Goal: Transaction & Acquisition: Purchase product/service

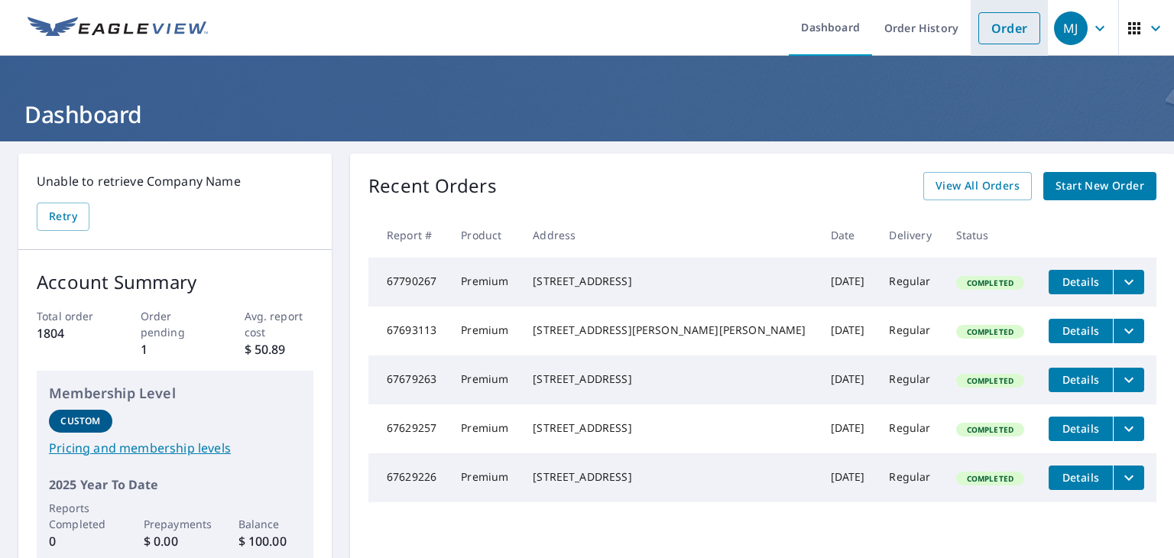
click at [1012, 34] on link "Order" at bounding box center [1009, 28] width 62 height 32
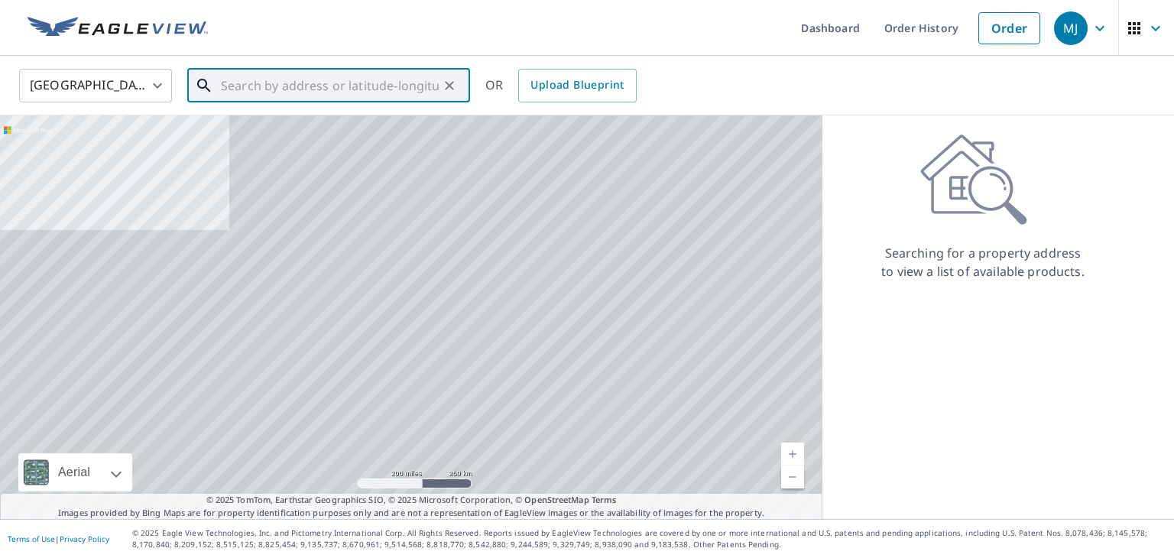
click at [352, 80] on input "text" at bounding box center [330, 85] width 218 height 43
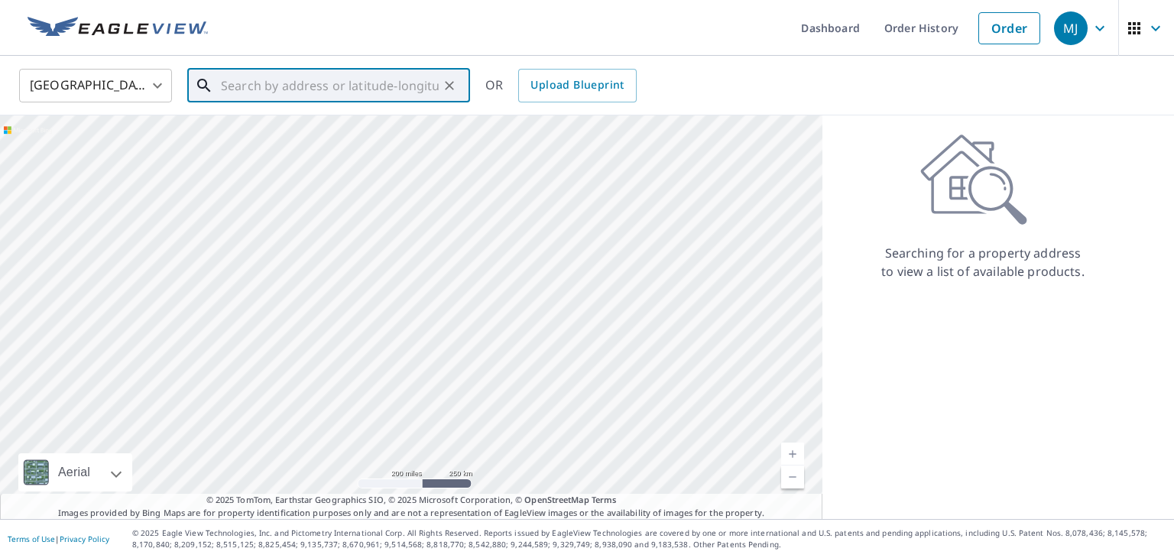
paste input "[STREET_ADDRESS][US_STATE],"
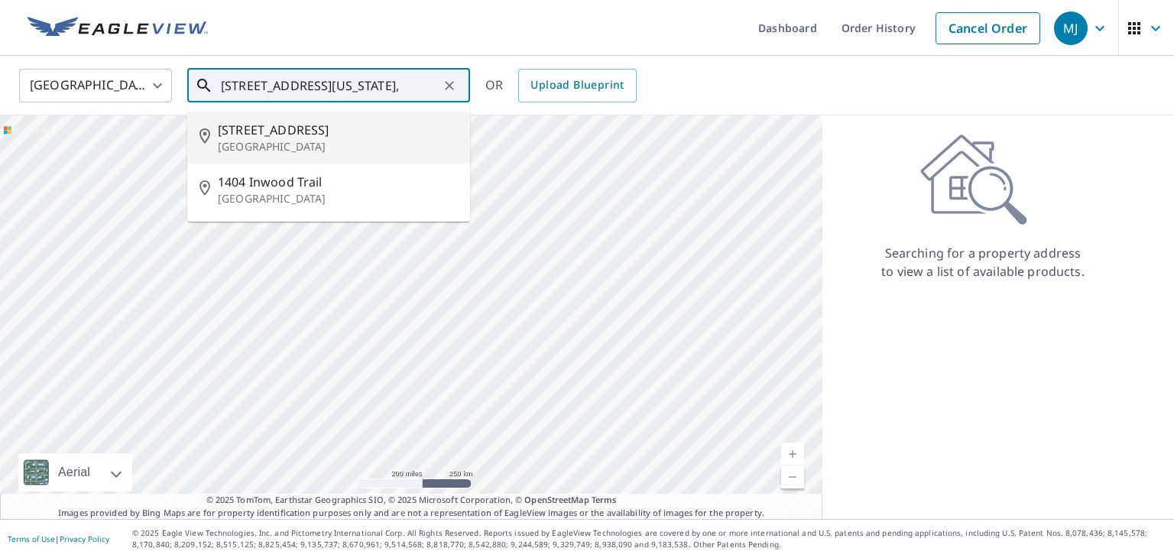
click at [284, 139] on p "[GEOGRAPHIC_DATA]" at bounding box center [338, 146] width 240 height 15
type input "[STREET_ADDRESS]"
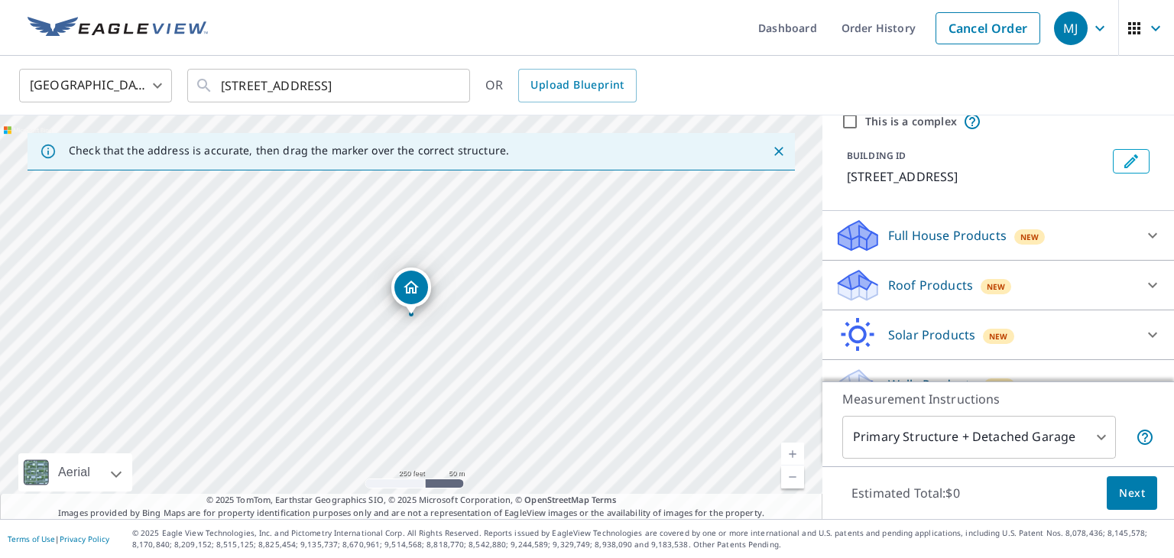
scroll to position [90, 0]
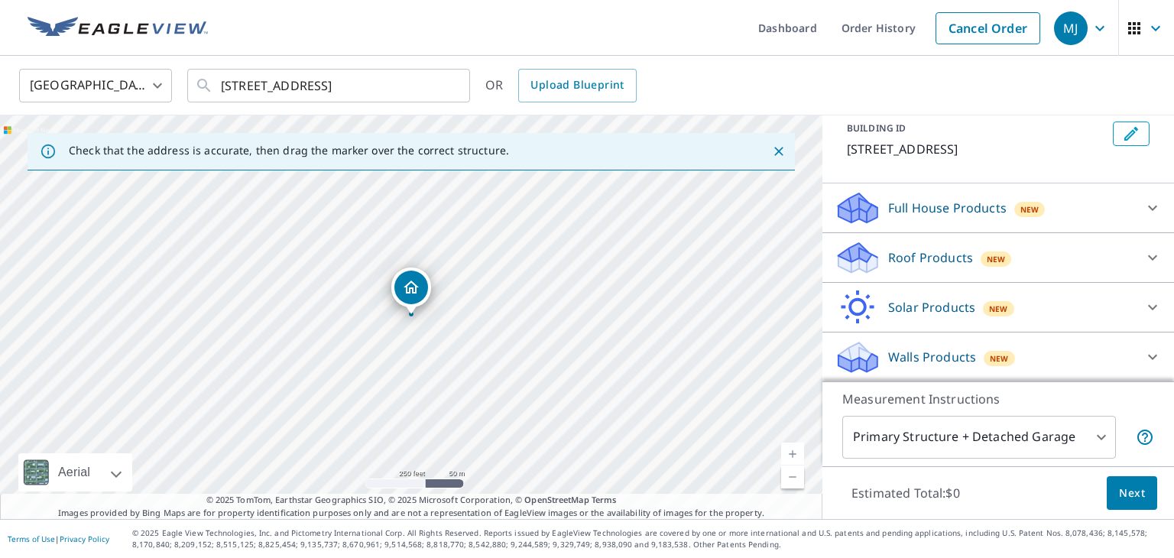
click at [911, 256] on p "Roof Products" at bounding box center [930, 257] width 85 height 18
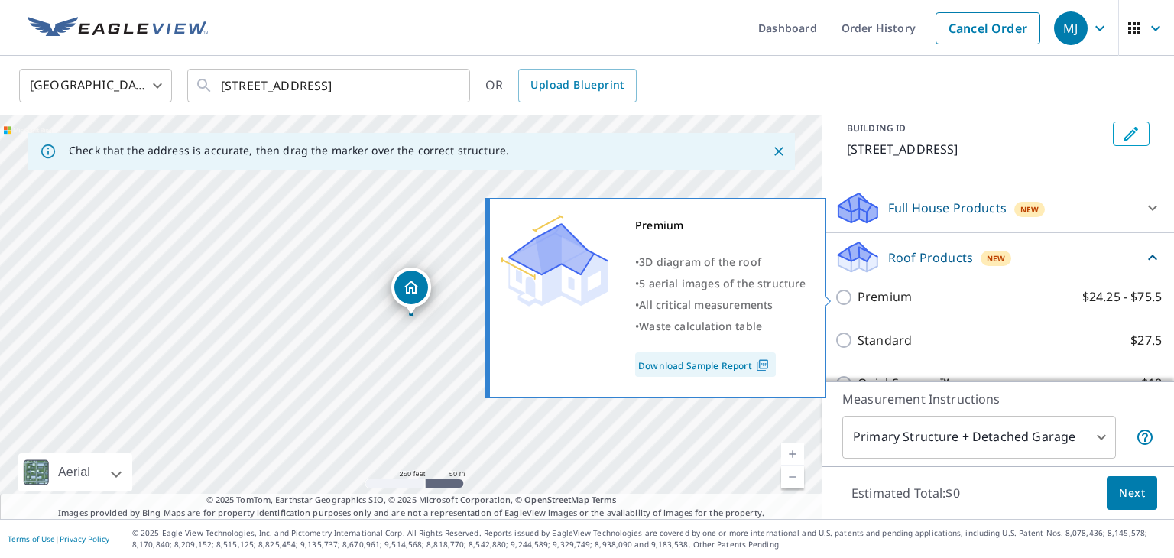
click at [846, 300] on input "Premium $24.25 - $75.5" at bounding box center [846, 297] width 23 height 18
checkbox input "true"
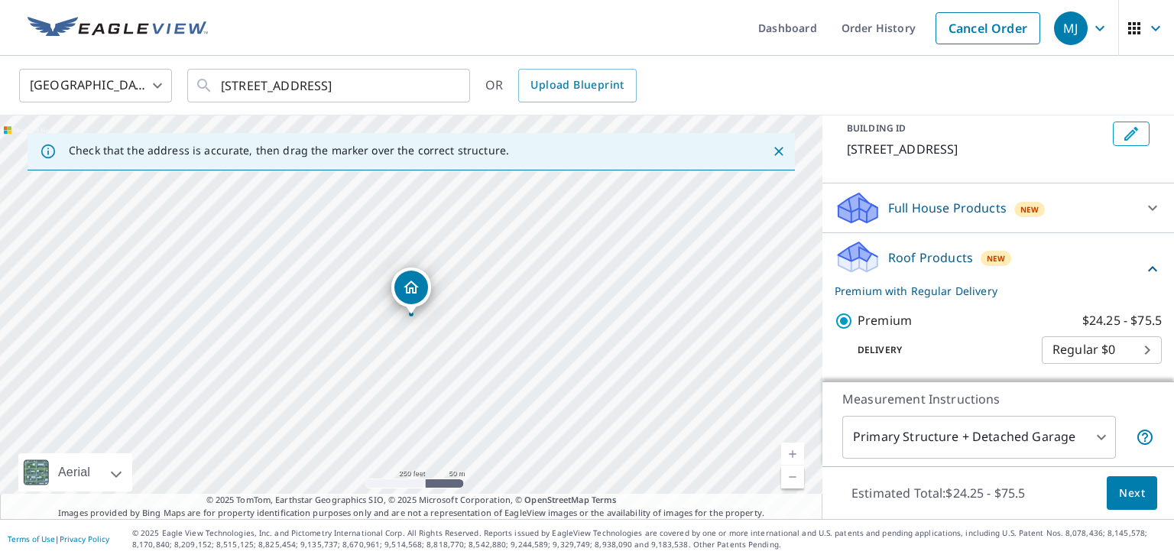
click at [1137, 497] on span "Next" at bounding box center [1132, 493] width 26 height 19
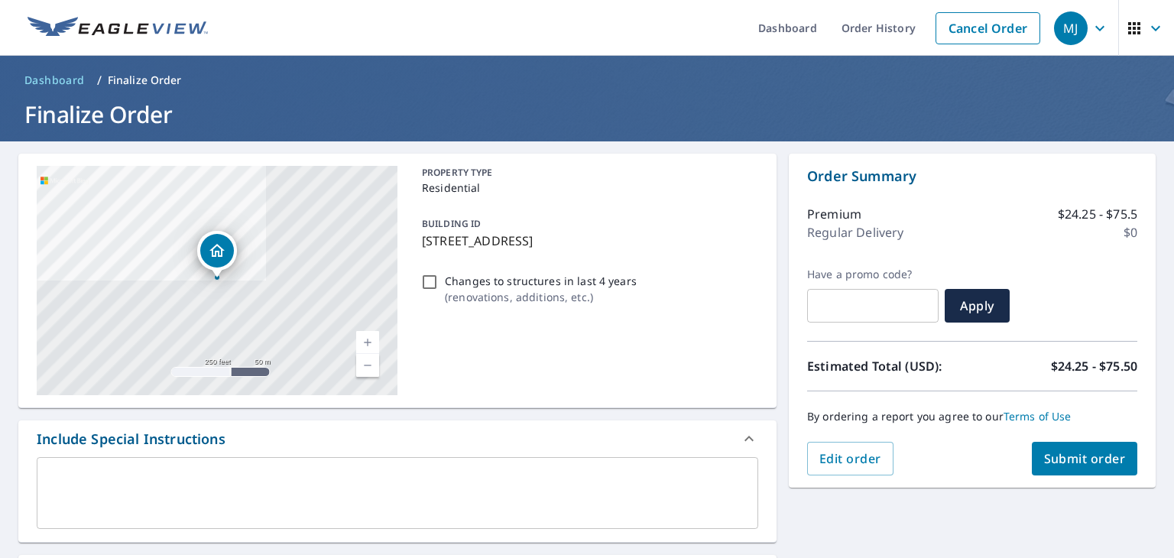
click at [261, 478] on textarea at bounding box center [397, 494] width 700 height 44
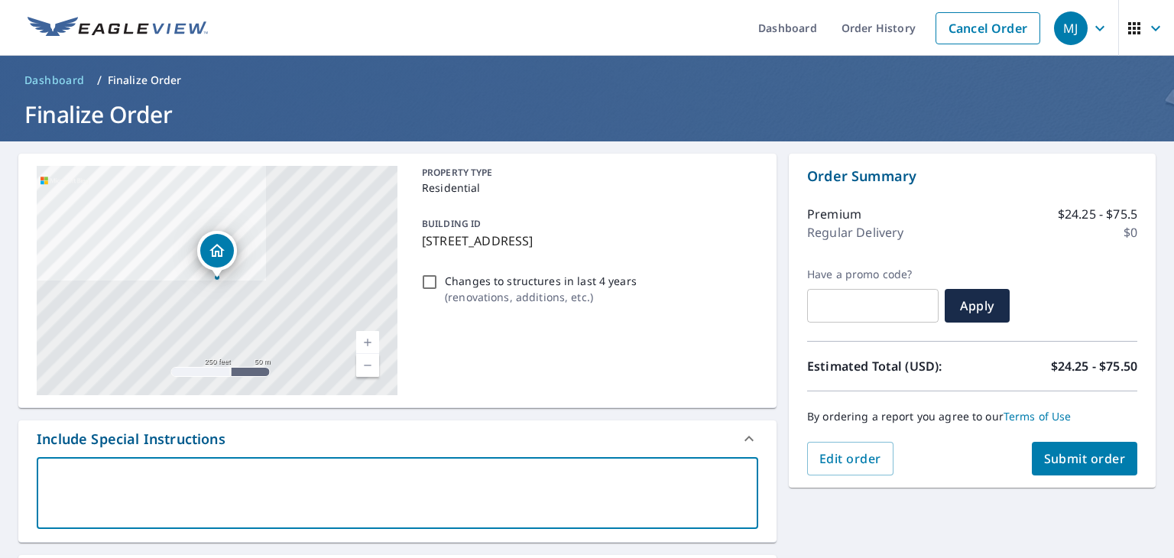
type textarea "S"
type textarea "x"
checkbox input "true"
type textarea "Sm"
type textarea "x"
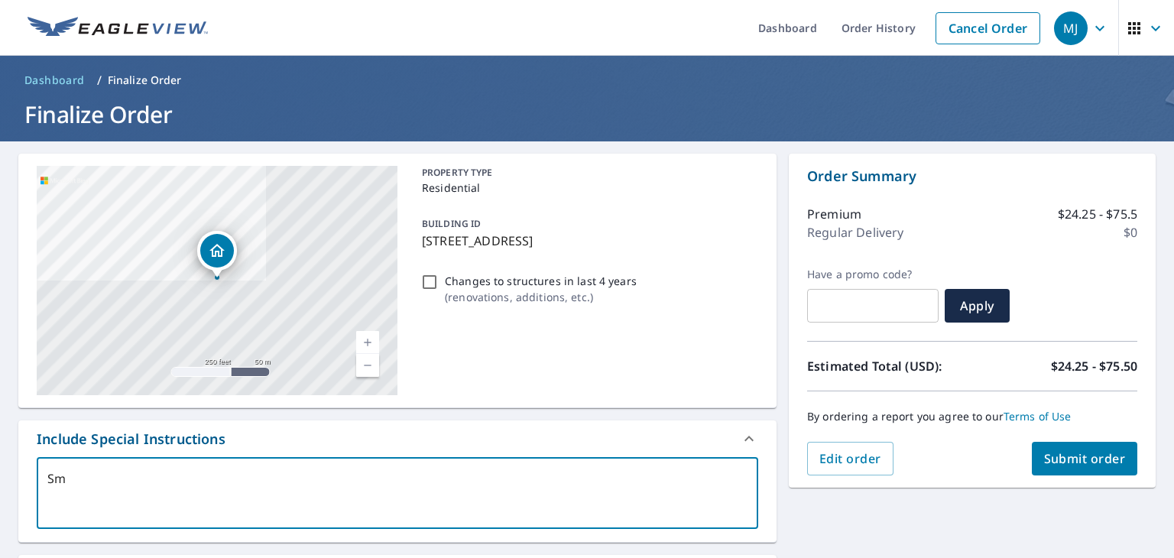
checkbox input "true"
type textarea "Sme"
type textarea "x"
checkbox input "true"
type textarea "Smea"
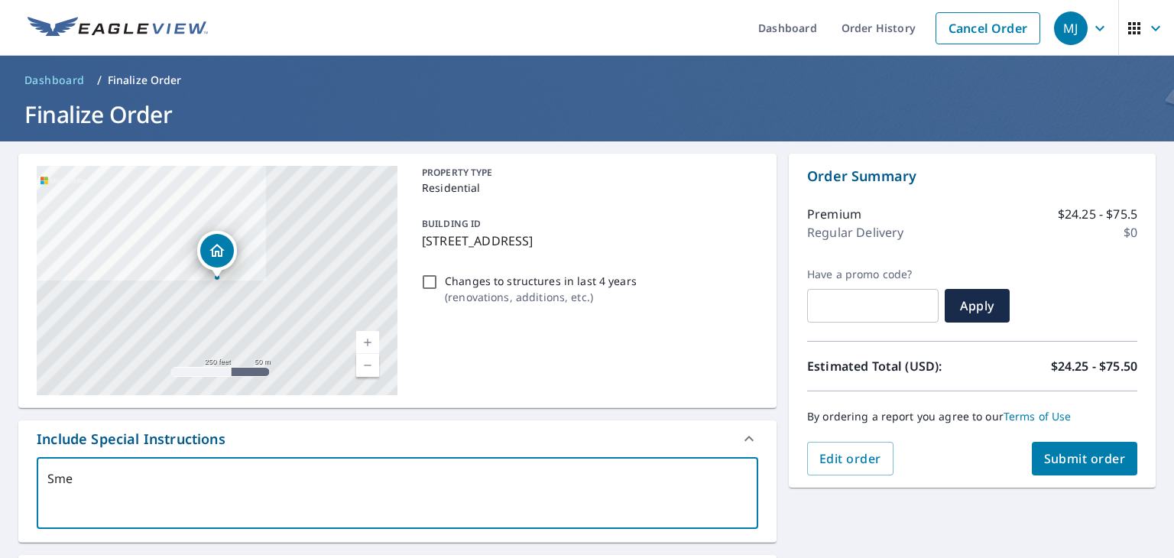
type textarea "x"
checkbox input "true"
type textarea "Smeat"
type textarea "x"
checkbox input "true"
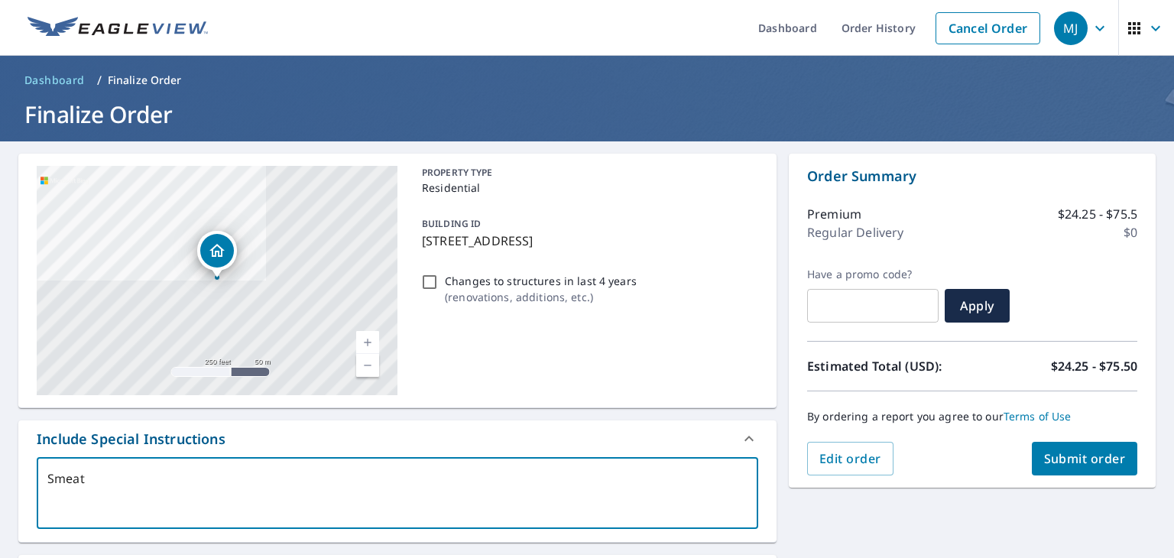
type textarea "Smeato"
type textarea "x"
checkbox input "true"
type textarea "Smeaton"
type textarea "x"
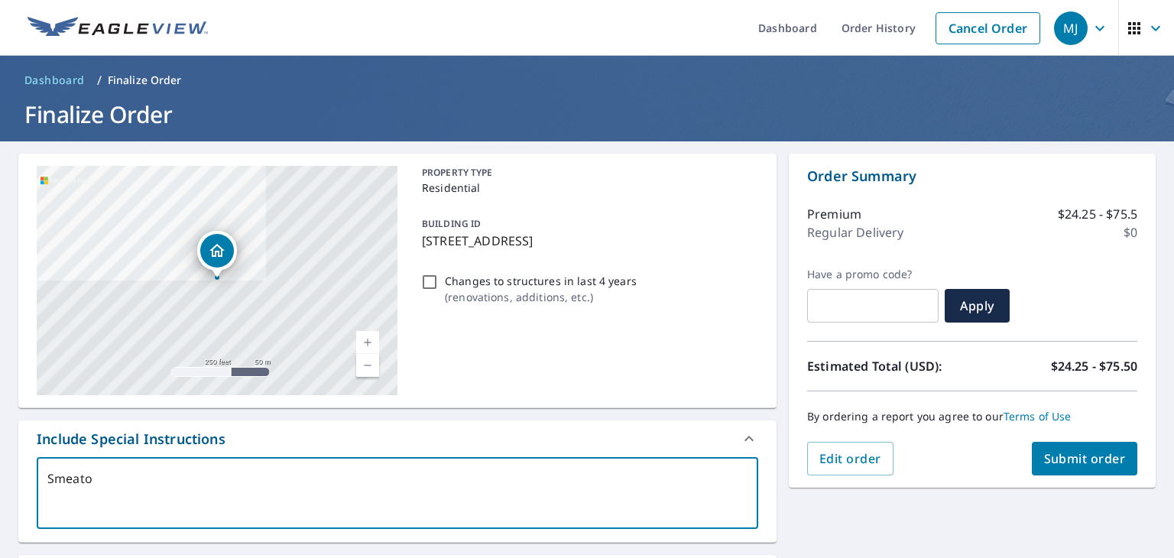
checkbox input "true"
type textarea "Smeaton/"
type textarea "x"
checkbox input "true"
type textarea "Smeaton/R"
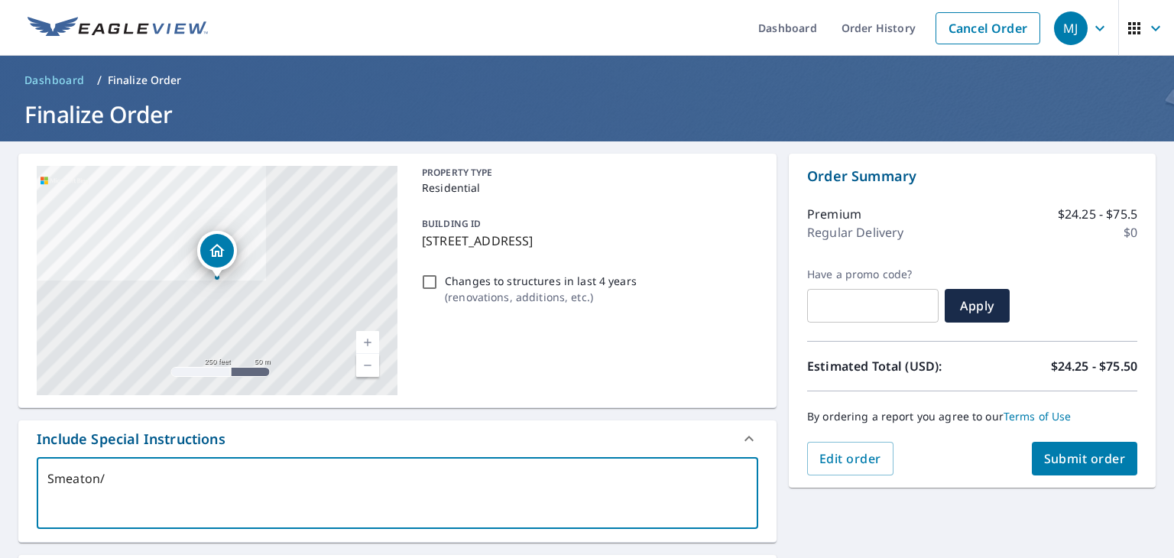
type textarea "x"
checkbox input "true"
type textarea "Smeaton/Ru"
type textarea "x"
checkbox input "true"
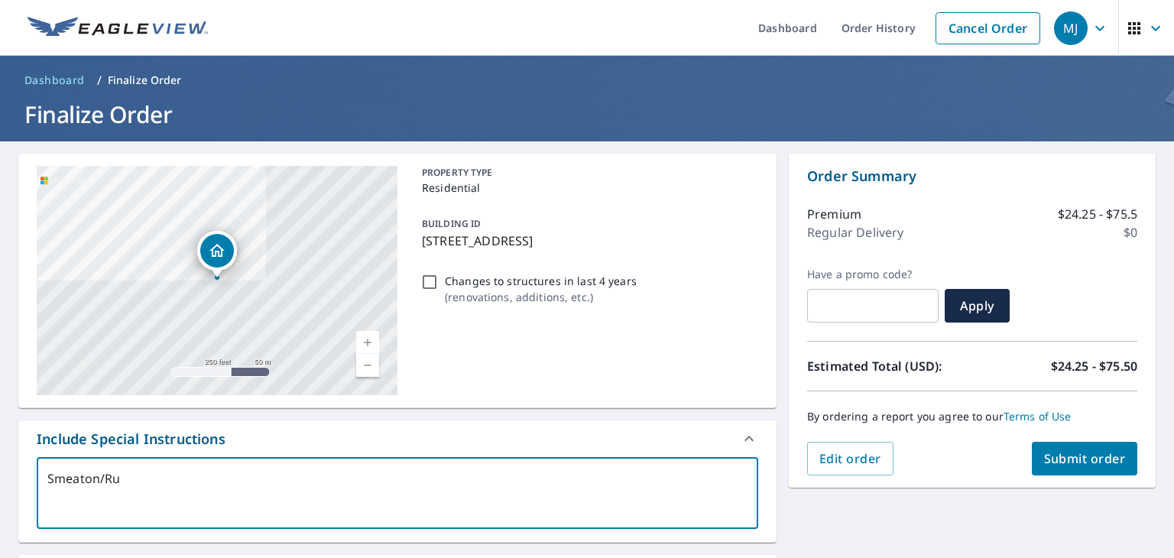
type textarea "Smeaton/Ruf"
type textarea "x"
checkbox input "true"
type textarea "Smeaton/[PERSON_NAME]"
type textarea "x"
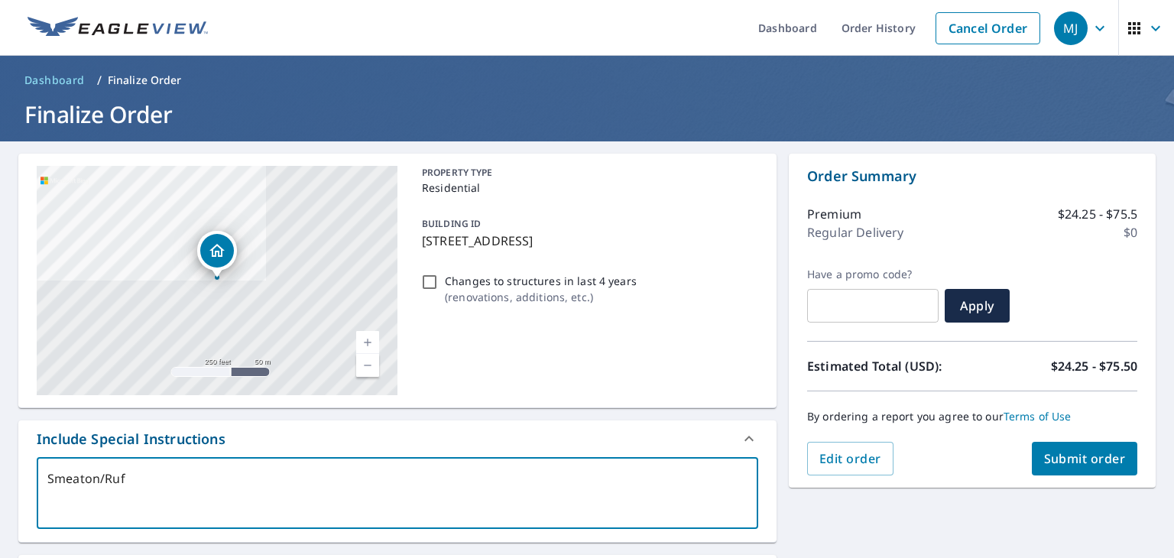
checkbox input "true"
type textarea "Smeaton/Ruffn"
type textarea "x"
checkbox input "true"
type textarea "Smeaton/Ruffne"
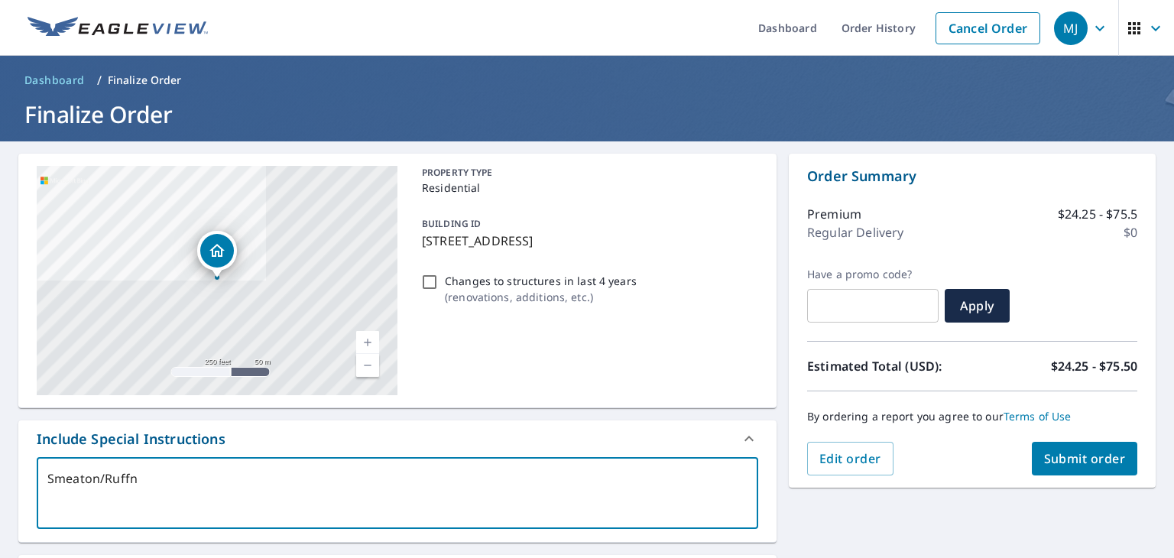
type textarea "x"
checkbox input "true"
type textarea "Smeaton/[PERSON_NAME]"
type textarea "x"
checkbox input "true"
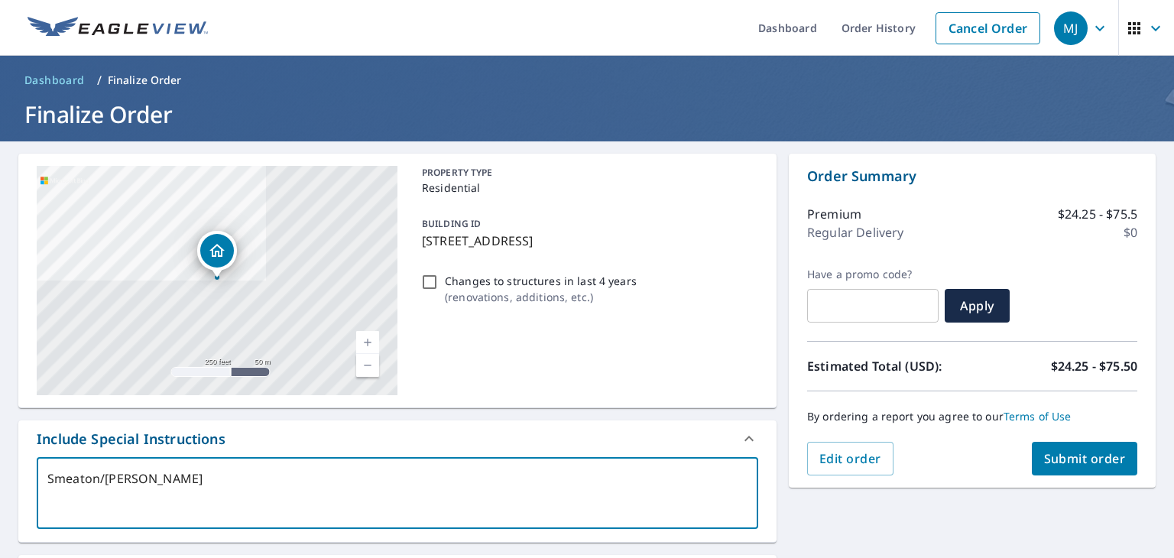
drag, startPoint x: 155, startPoint y: 479, endPoint x: 37, endPoint y: 472, distance: 117.9
click at [37, 472] on div "Smeaton/[PERSON_NAME] x ​" at bounding box center [398, 493] width 722 height 72
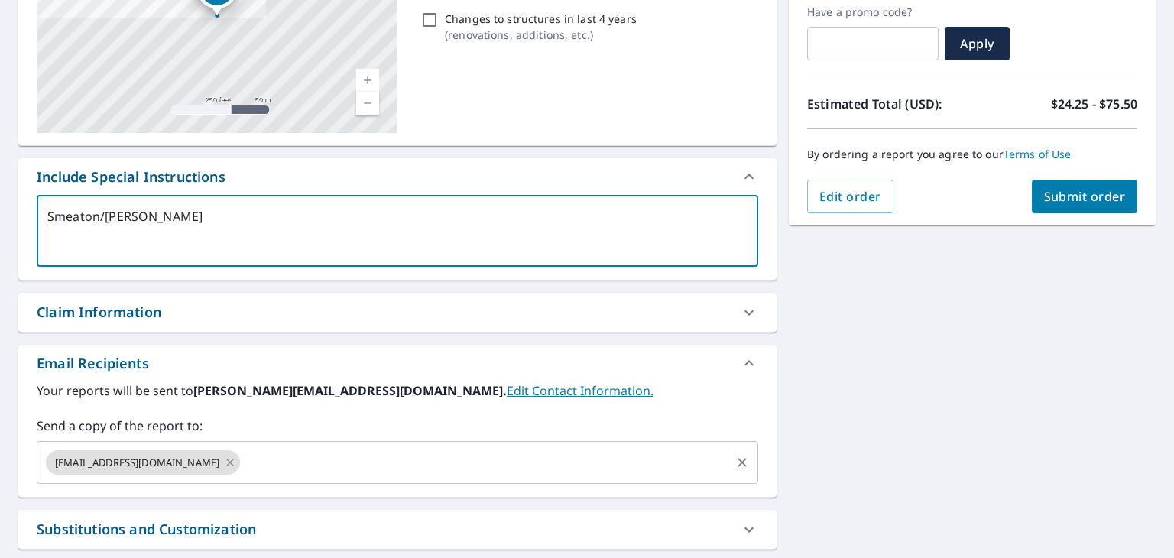
scroll to position [272, 0]
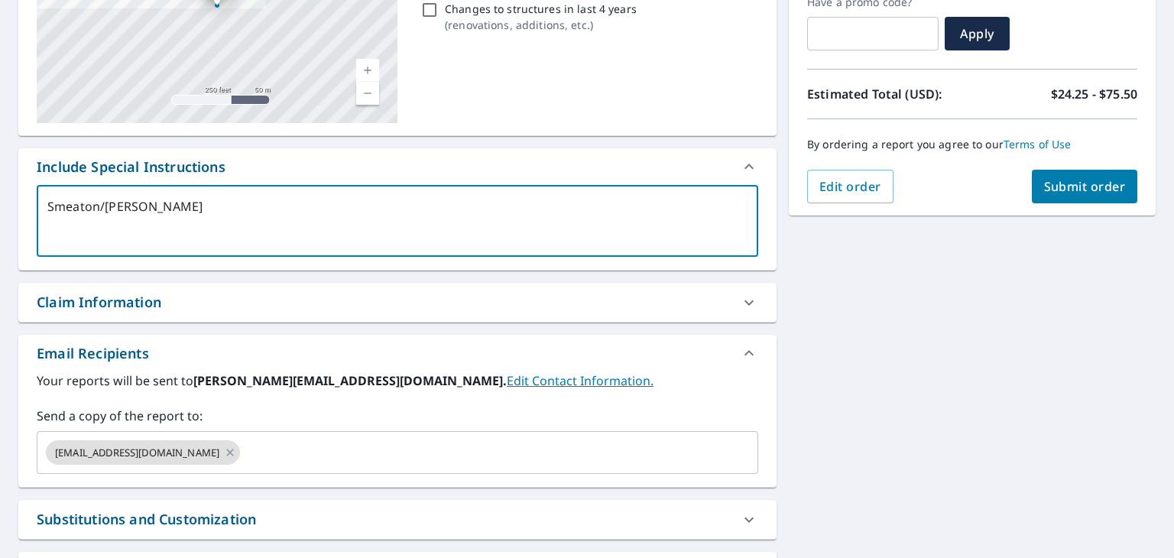
type textarea "Smeaton/[PERSON_NAME]"
click at [123, 310] on div "Claim Information" at bounding box center [99, 302] width 125 height 21
type textarea "x"
checkbox input "true"
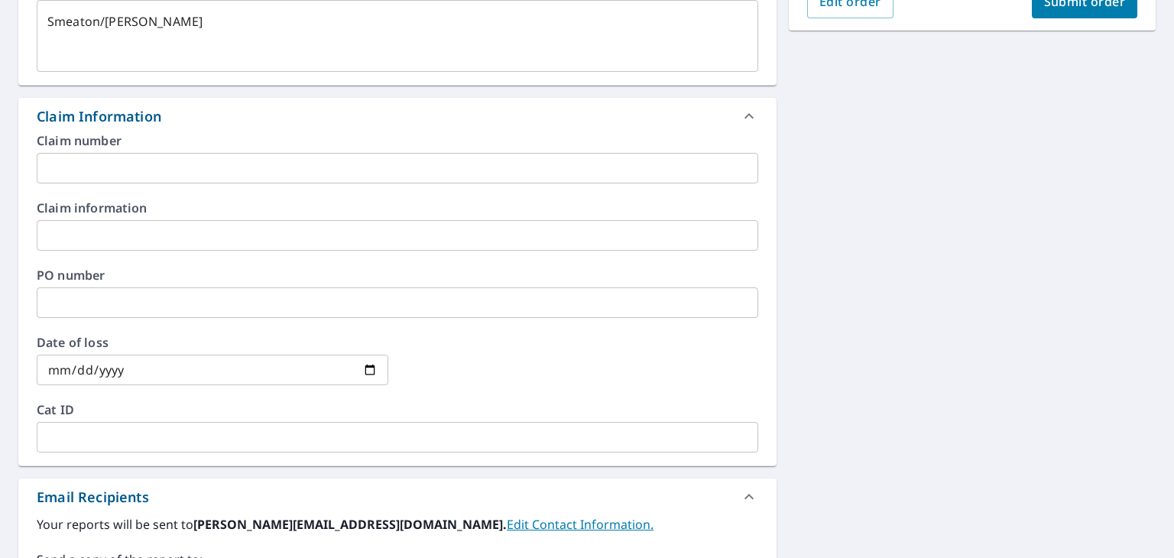
scroll to position [458, 0]
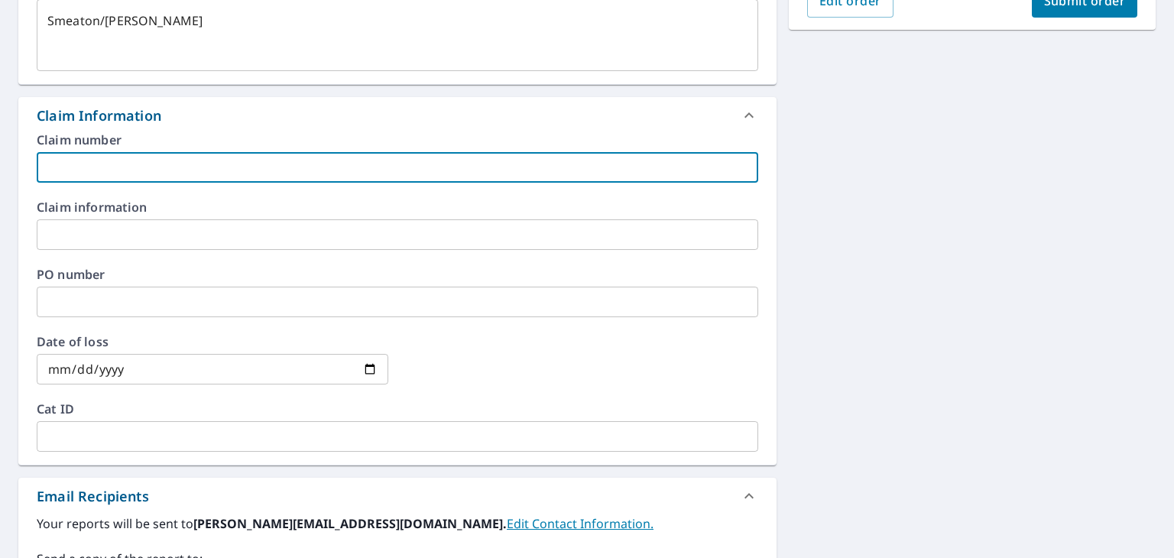
paste input "Smeaton/[PERSON_NAME]"
type textarea "x"
type input "Smeaton/[PERSON_NAME]"
checkbox input "true"
type input "Smeaton/[PERSON_NAME]"
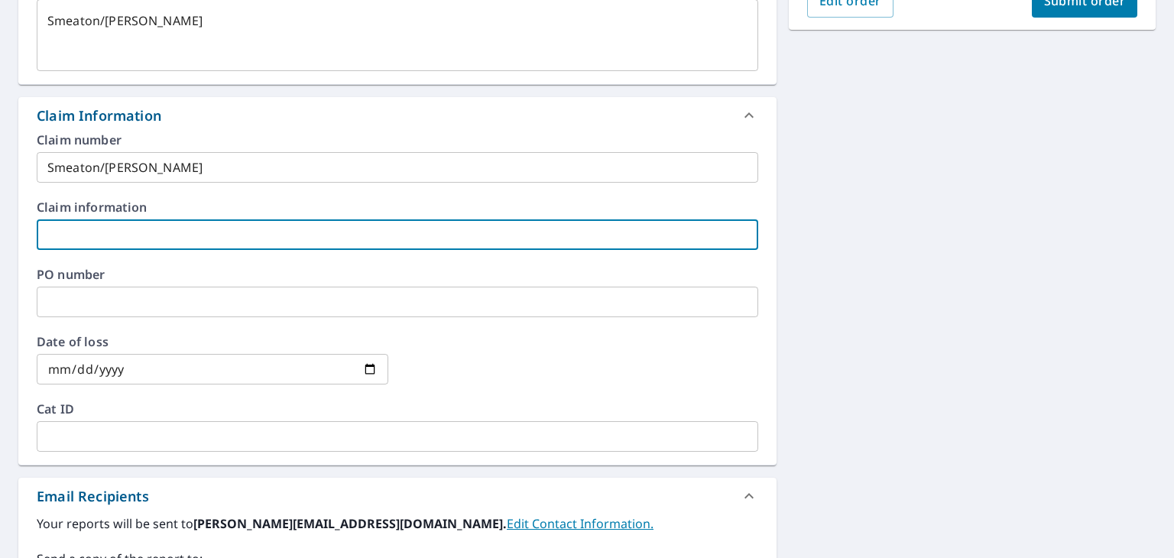
paste input "Smeaton/[PERSON_NAME]"
type textarea "x"
type input "Smeaton/[PERSON_NAME]"
checkbox input "true"
type input "Smeaton/[PERSON_NAME]"
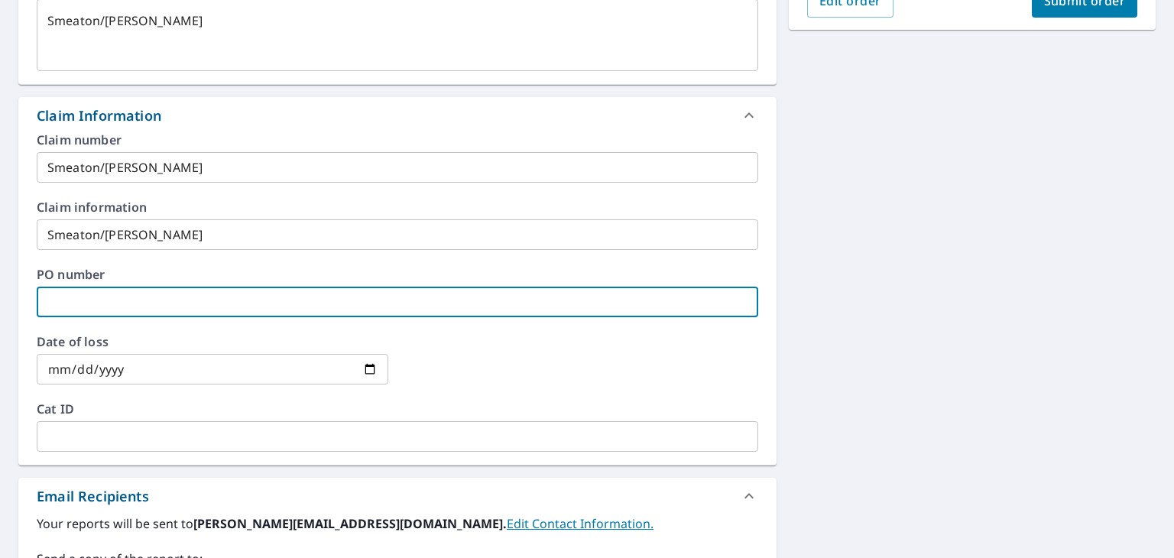
paste input "Smeaton/[PERSON_NAME]"
type textarea "x"
type input "Smeaton/[PERSON_NAME]"
checkbox input "true"
type input "Smeaton/[PERSON_NAME]"
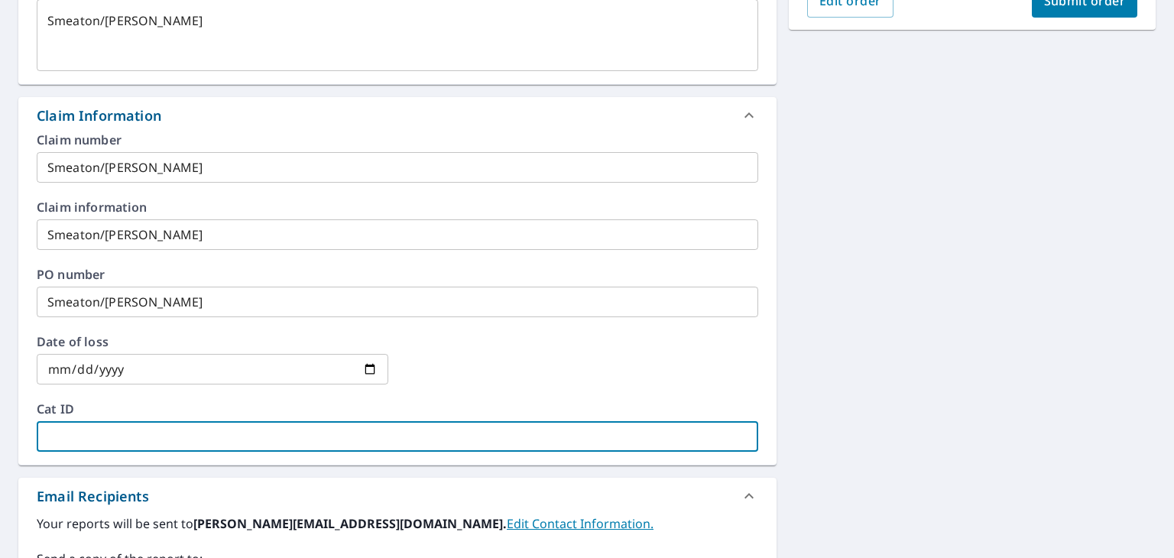
paste input "Smeaton/[PERSON_NAME]"
type textarea "x"
type input "Smeaton/[PERSON_NAME]"
checkbox input "true"
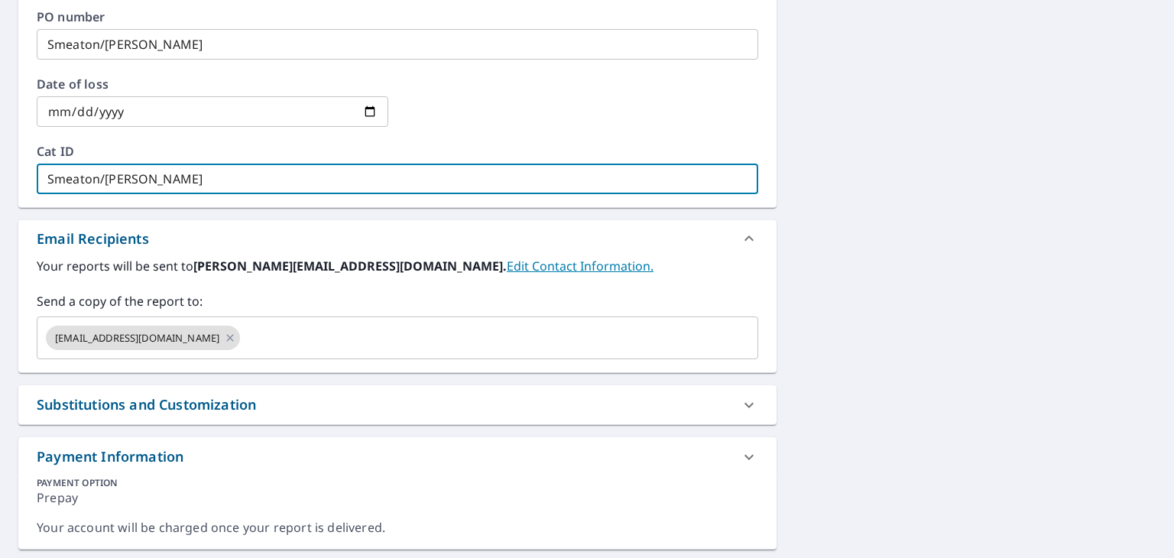
scroll to position [717, 0]
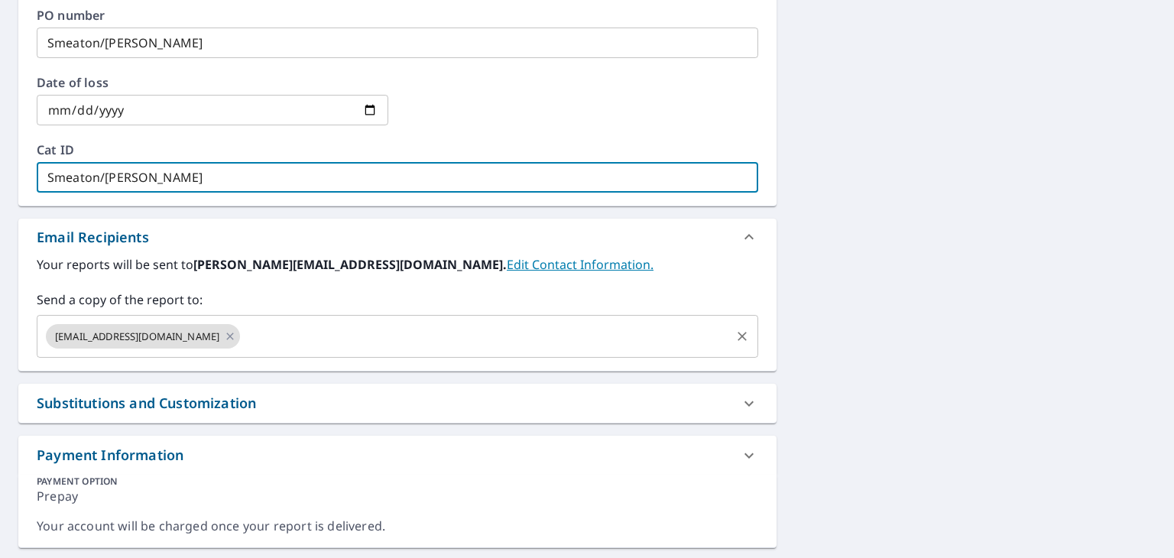
type input "Smeaton/[PERSON_NAME]"
click at [245, 333] on input "text" at bounding box center [485, 336] width 486 height 29
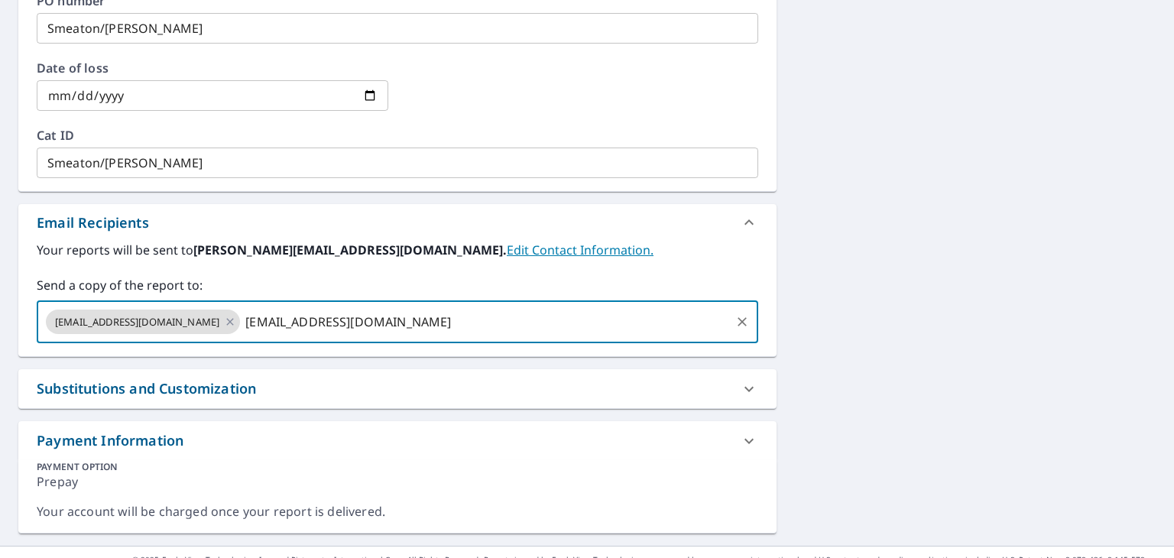
scroll to position [732, 0]
type input "[EMAIL_ADDRESS][DOMAIN_NAME]"
type textarea "x"
checkbox input "true"
click at [196, 385] on div "Substitutions and Customization" at bounding box center [146, 388] width 219 height 21
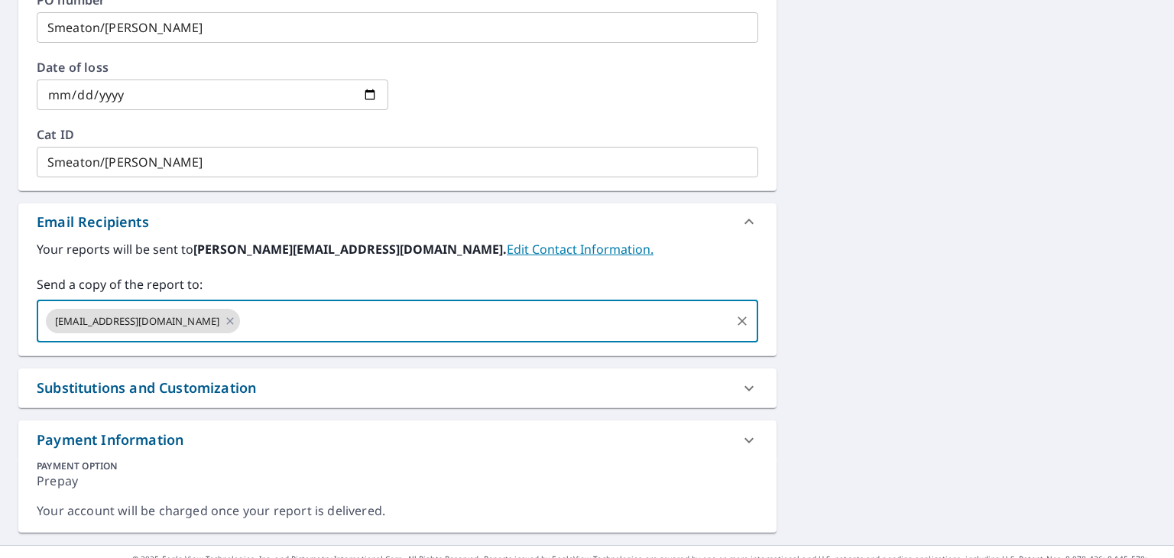
type textarea "x"
checkbox input "true"
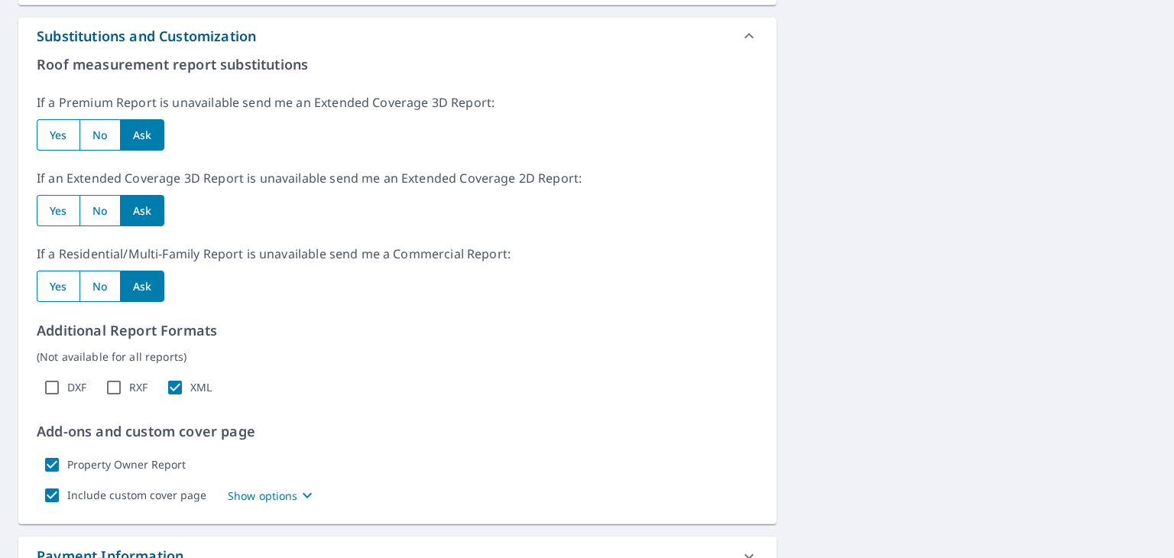
scroll to position [1223, 0]
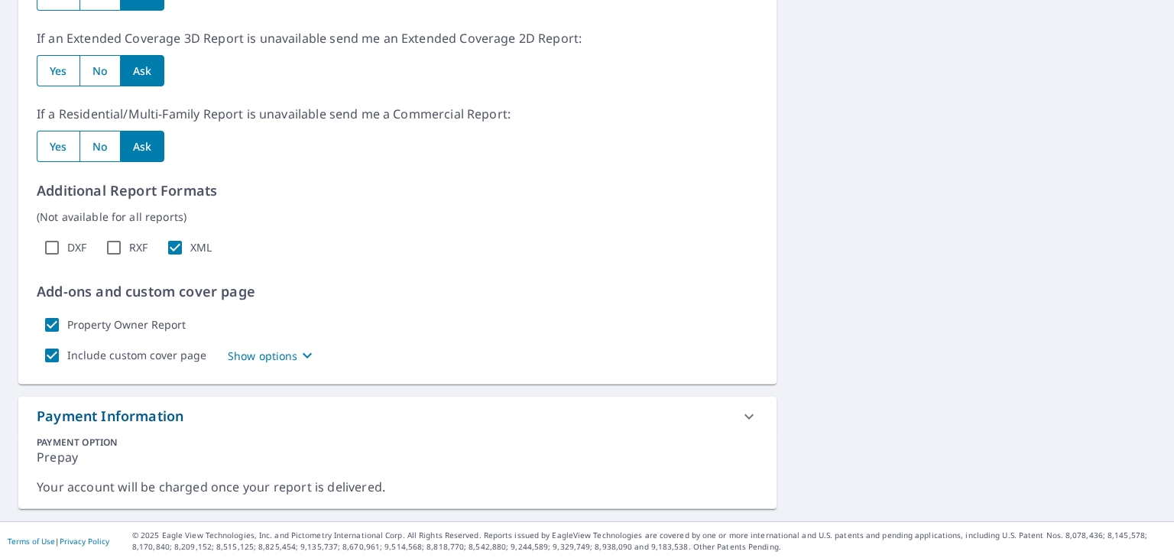
radio input "true"
type textarea "x"
checkbox input "true"
click at [53, 69] on input "radio" at bounding box center [58, 70] width 43 height 31
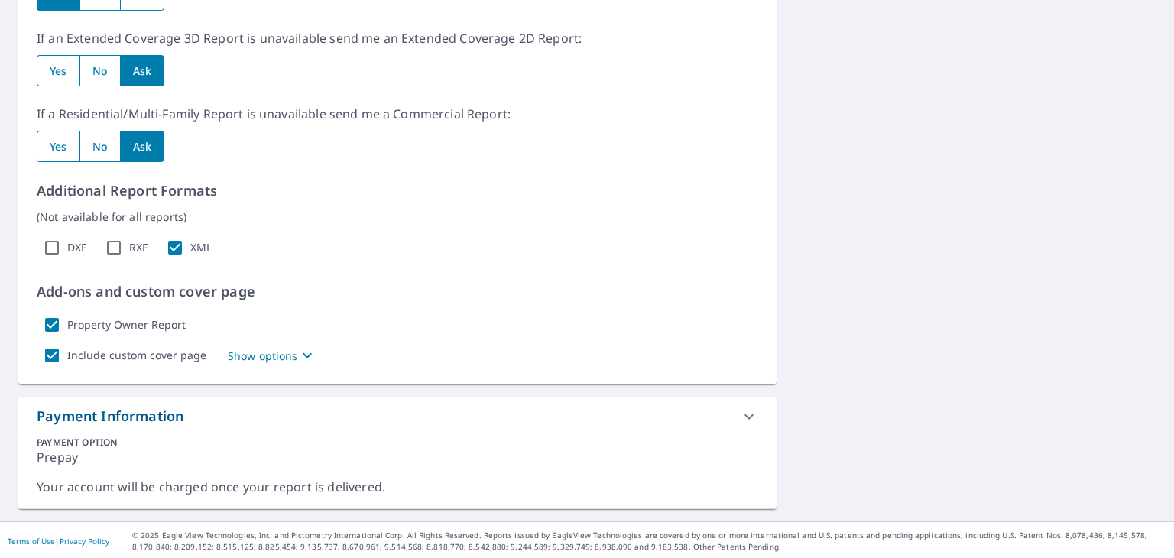
radio input "true"
type textarea "x"
checkbox input "true"
click at [50, 326] on input "Property Owner Report" at bounding box center [52, 325] width 31 height 31
checkbox input "false"
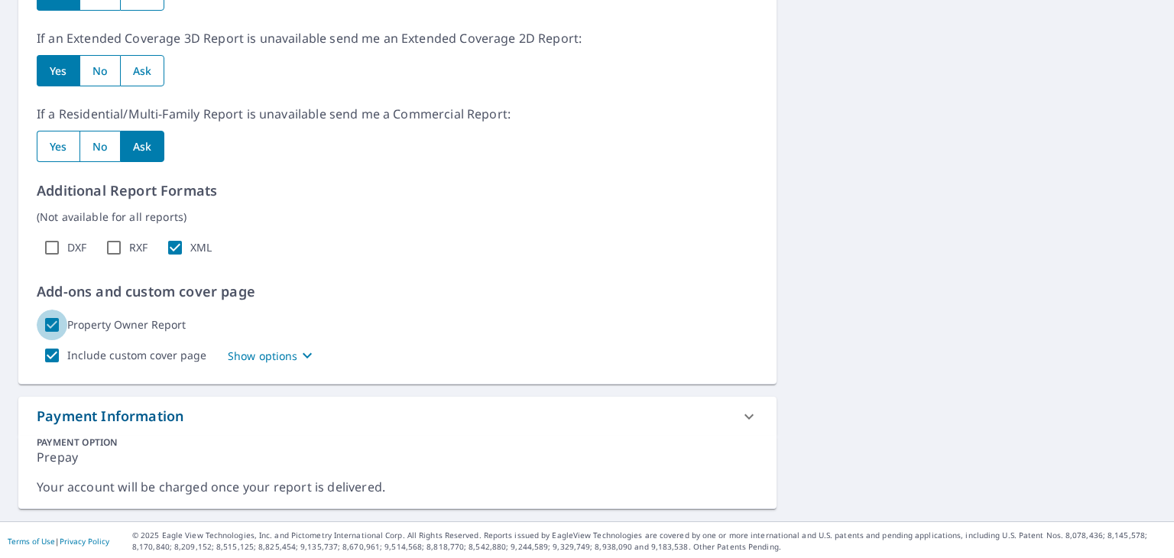
type textarea "x"
click at [54, 358] on input "Include custom cover page" at bounding box center [52, 355] width 31 height 31
checkbox input "false"
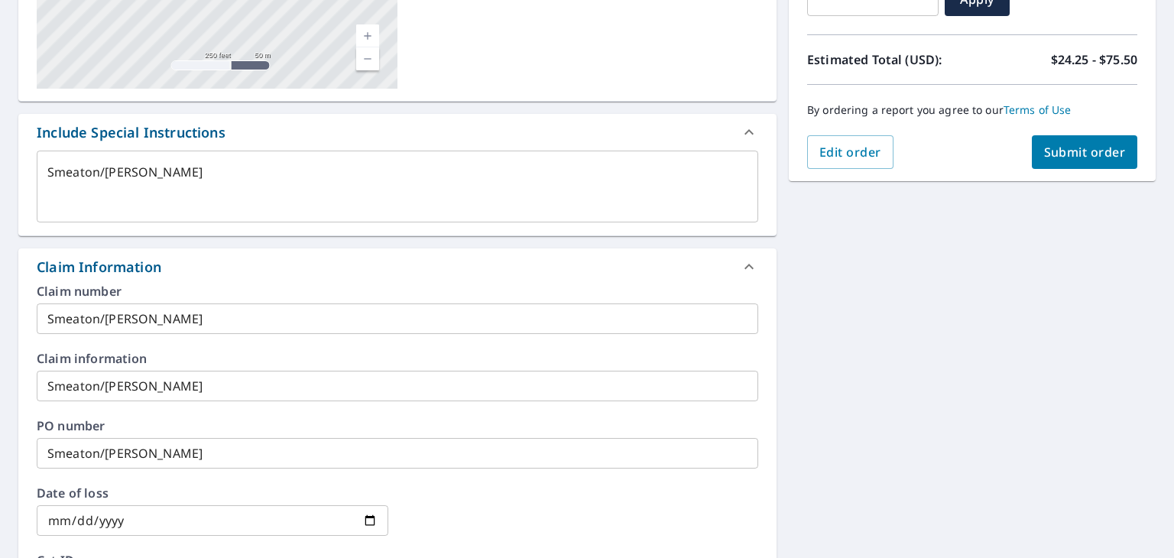
scroll to position [208, 0]
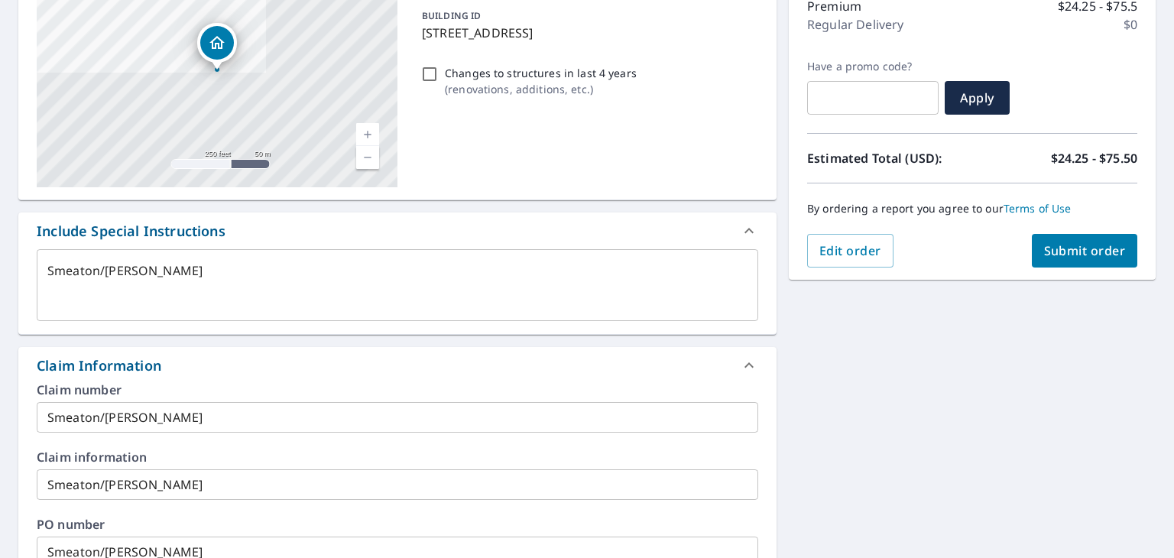
click at [1081, 252] on span "Submit order" at bounding box center [1085, 250] width 82 height 17
type textarea "x"
